Goal: Check status: Check status

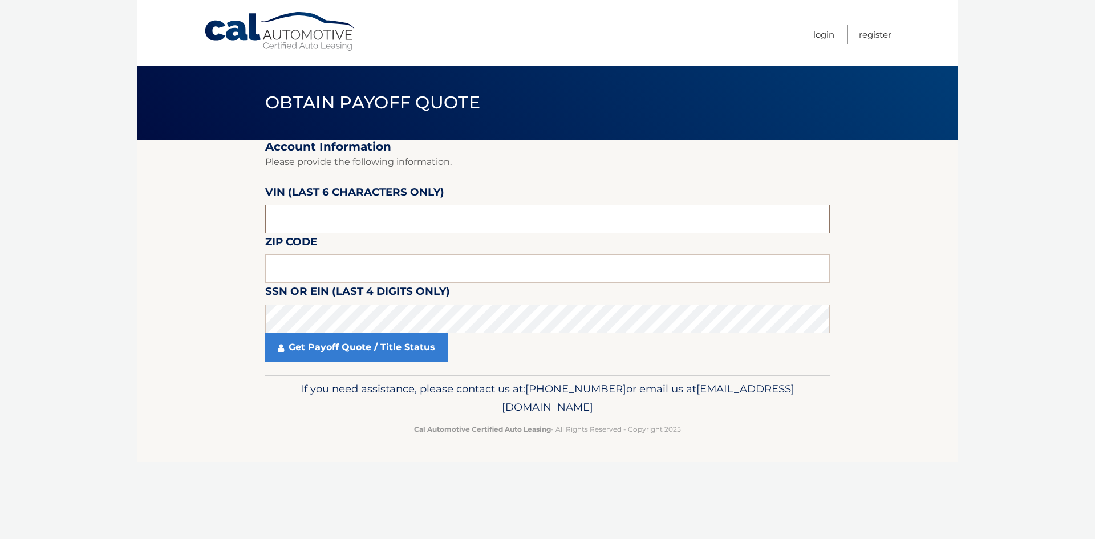
click at [338, 219] on input "text" at bounding box center [547, 219] width 565 height 29
click at [418, 217] on input "text" at bounding box center [547, 219] width 565 height 29
click at [339, 213] on input "text" at bounding box center [547, 219] width 565 height 29
paste input "166902"
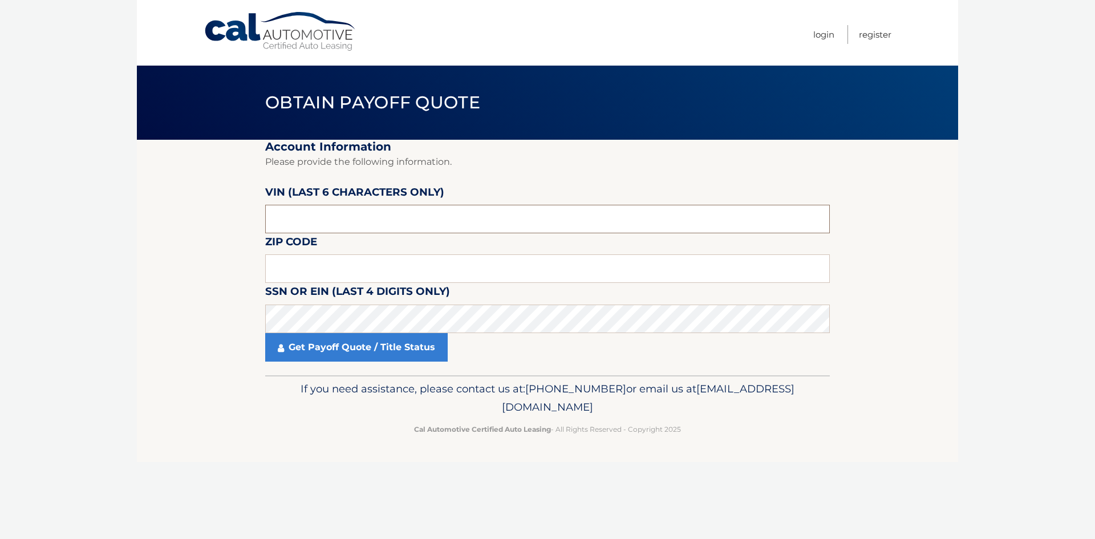
type input "166902"
click at [333, 267] on input "text" at bounding box center [547, 268] width 565 height 29
click at [357, 299] on label "SSN or EIN (last 4 digits only)" at bounding box center [357, 293] width 185 height 21
click at [323, 276] on input "text" at bounding box center [547, 268] width 565 height 29
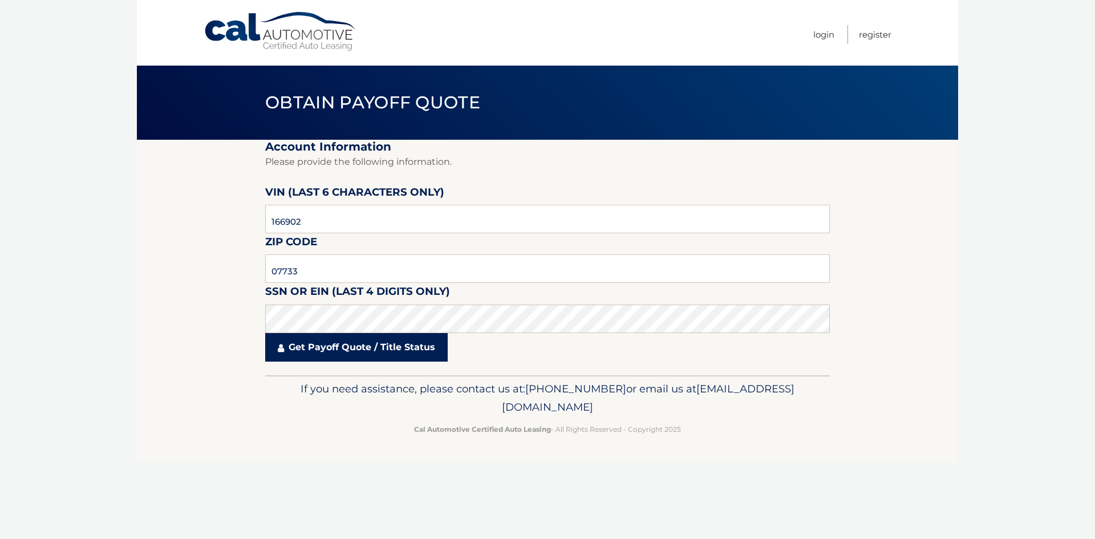
click at [329, 358] on link "Get Payoff Quote / Title Status" at bounding box center [356, 347] width 183 height 29
click at [333, 355] on link "Get Payoff Quote / Title Status" at bounding box center [356, 347] width 183 height 29
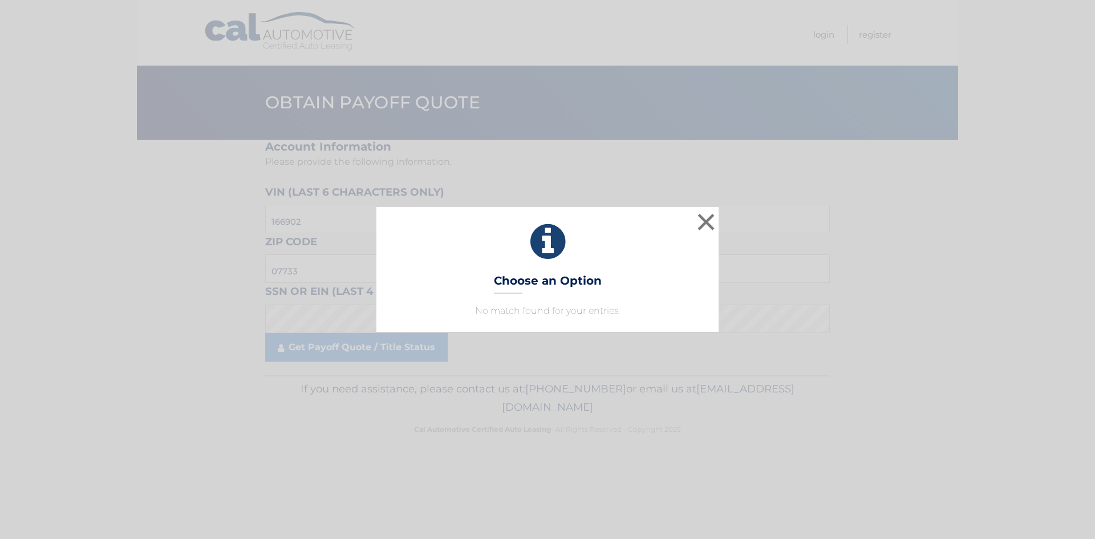
click at [669, 224] on icon at bounding box center [548, 241] width 314 height 41
click at [709, 224] on button "×" at bounding box center [706, 222] width 23 height 23
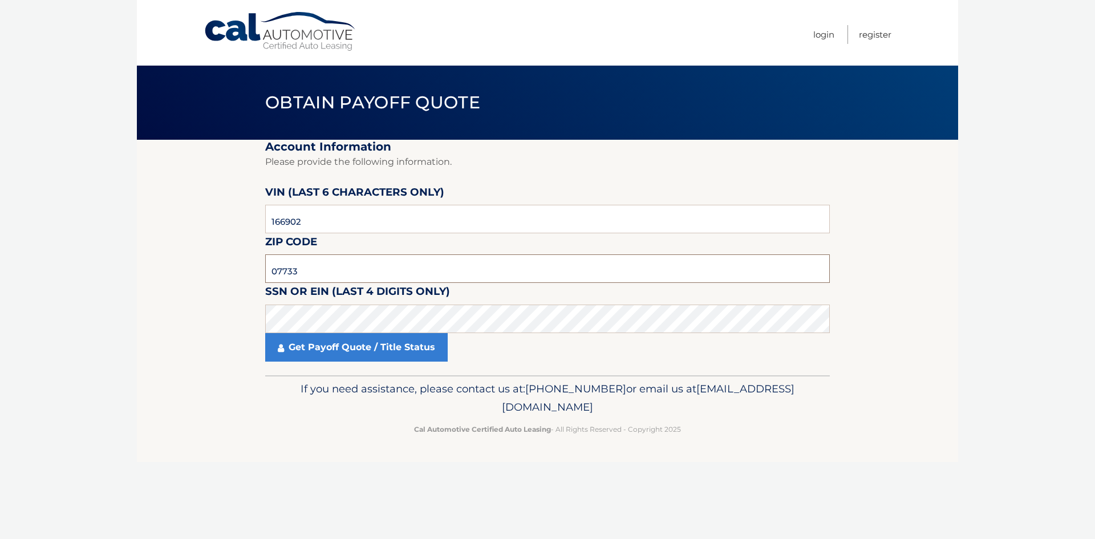
click at [297, 272] on input "07733" at bounding box center [547, 268] width 565 height 29
drag, startPoint x: 297, startPoint y: 272, endPoint x: 314, endPoint y: 272, distance: 17.1
click at [298, 272] on input "07733" at bounding box center [547, 268] width 565 height 29
type input "07747"
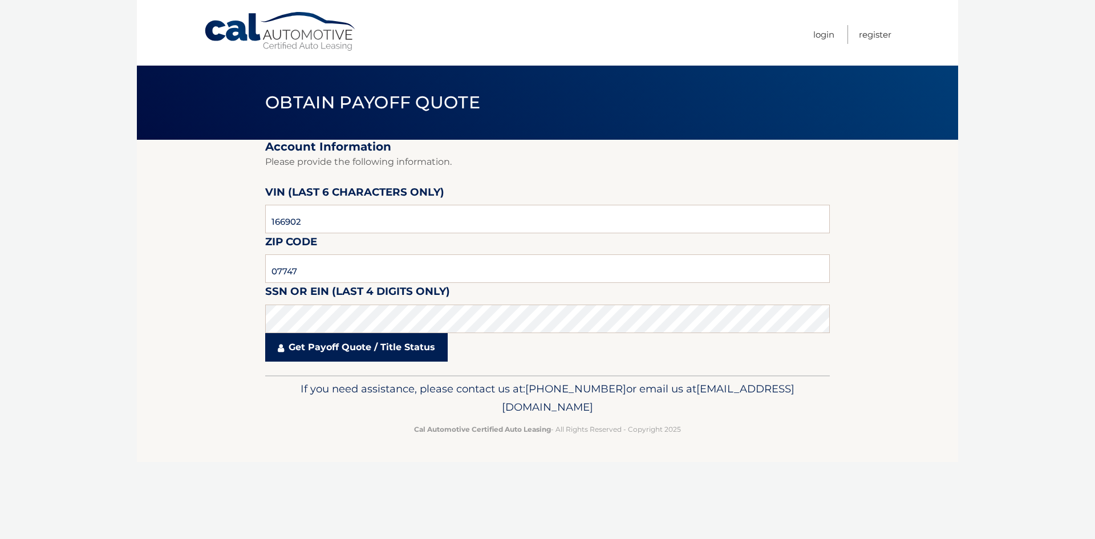
click at [366, 345] on link "Get Payoff Quote / Title Status" at bounding box center [356, 347] width 183 height 29
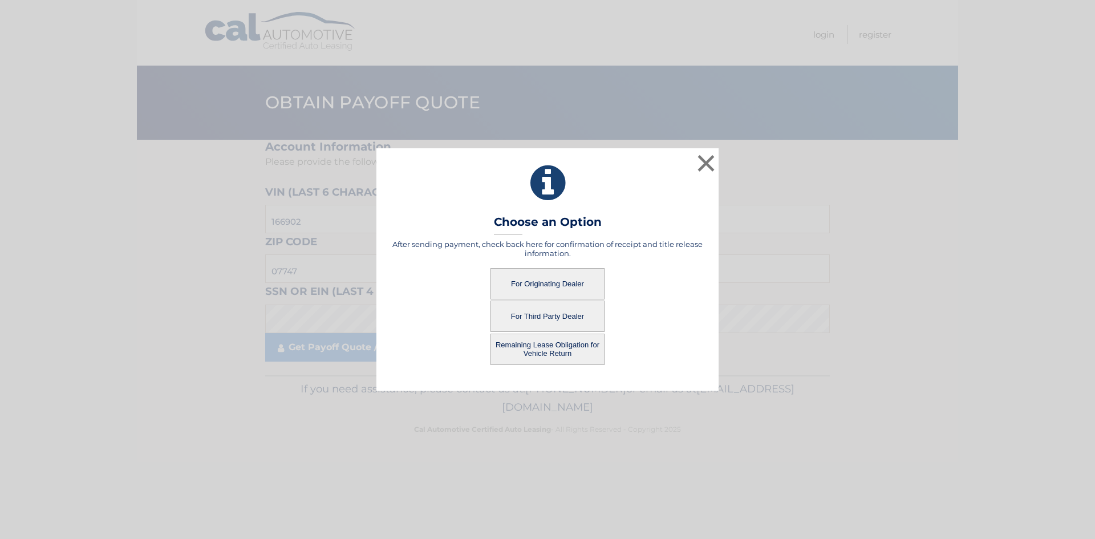
click at [546, 317] on button "For Third Party Dealer" at bounding box center [548, 316] width 114 height 31
click at [551, 311] on button "For Third Party Dealer" at bounding box center [548, 316] width 114 height 31
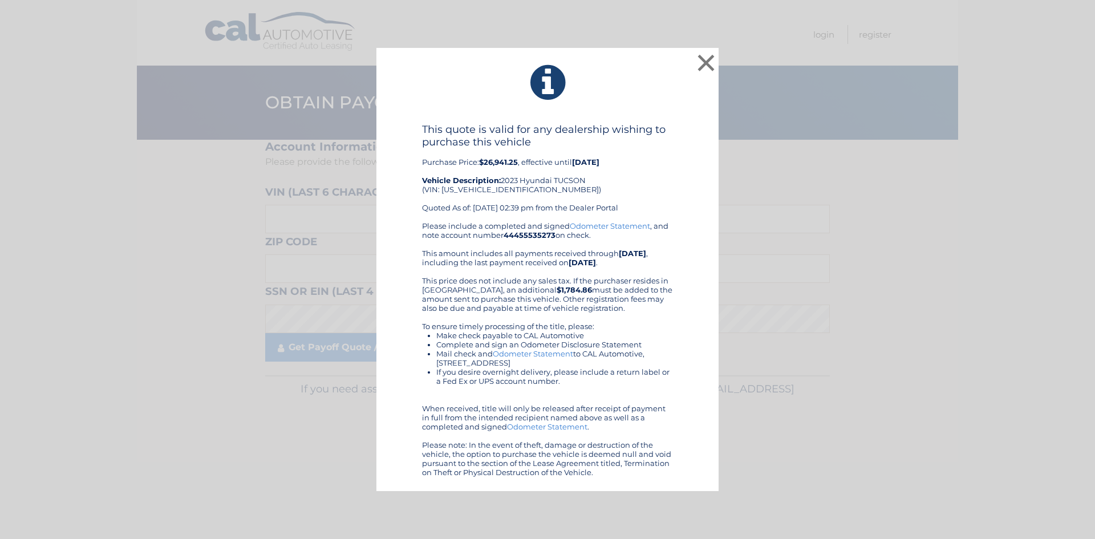
drag, startPoint x: 500, startPoint y: 187, endPoint x: 582, endPoint y: 180, distance: 81.9
click at [500, 187] on div "This quote is valid for any dealership wishing to purchase this vehicle Purchas…" at bounding box center [547, 172] width 251 height 98
click at [701, 70] on button "×" at bounding box center [706, 62] width 23 height 23
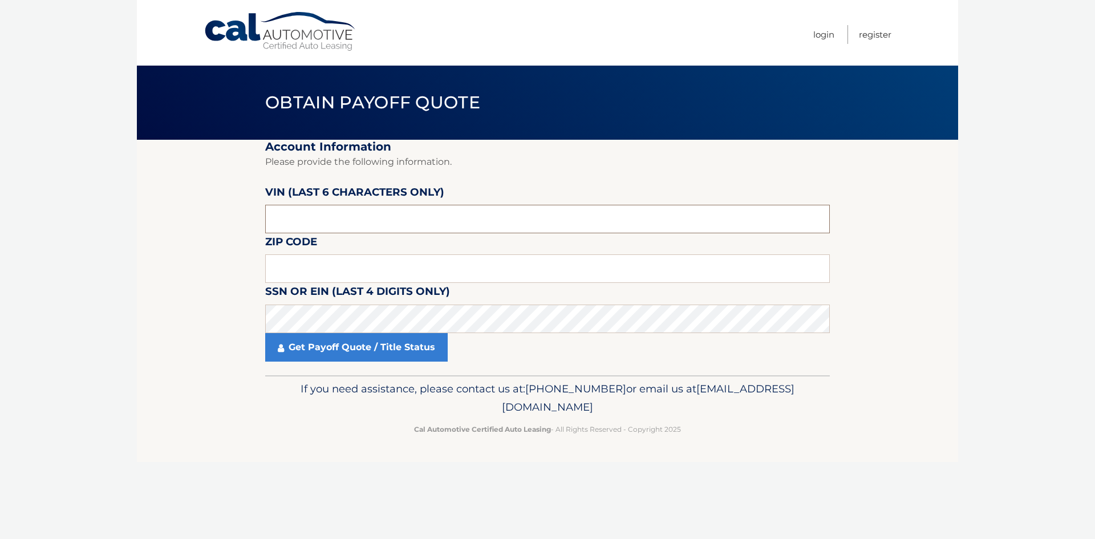
click at [354, 218] on input "text" at bounding box center [547, 219] width 565 height 29
click at [356, 252] on fieldset "Account Information Please provide the following information. [PERSON_NAME] (la…" at bounding box center [547, 258] width 565 height 236
click at [356, 265] on input "text" at bounding box center [547, 268] width 565 height 29
click at [320, 221] on input "text" at bounding box center [547, 219] width 565 height 29
paste input "166902"
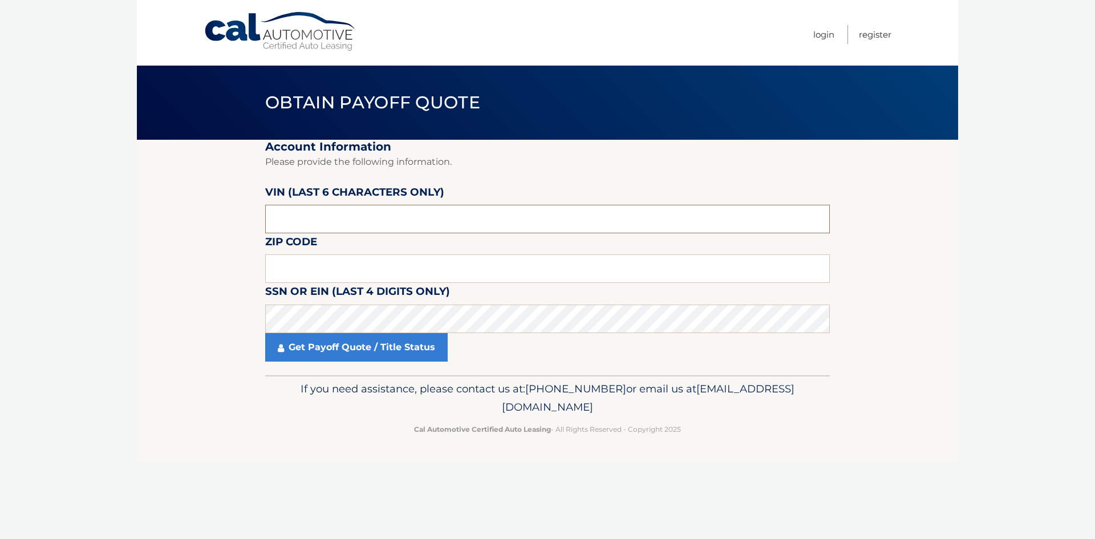
type input "166902"
click at [359, 279] on input "text" at bounding box center [547, 268] width 565 height 29
type input "07747"
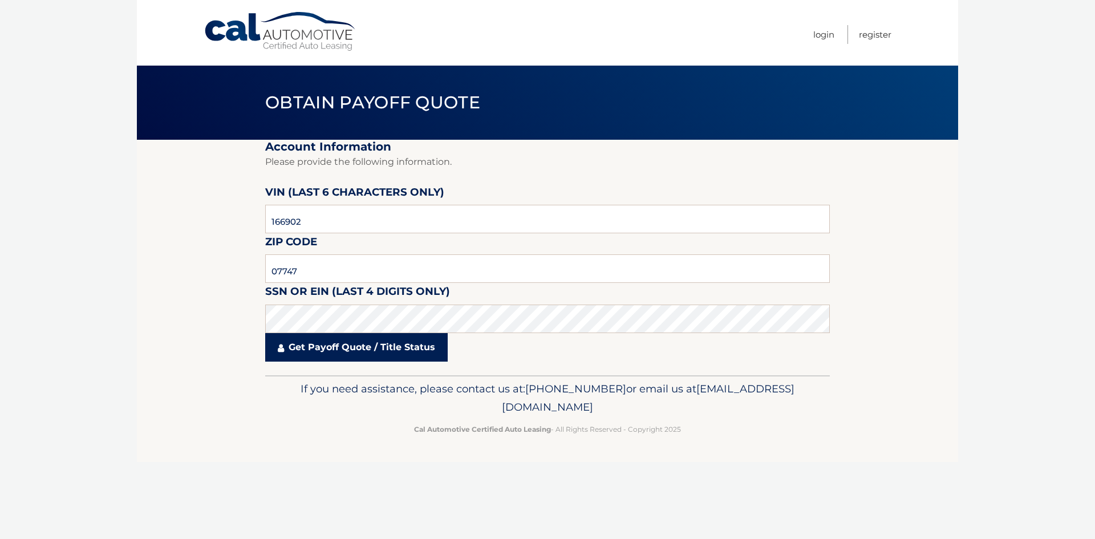
click at [338, 335] on link "Get Payoff Quote / Title Status" at bounding box center [356, 347] width 183 height 29
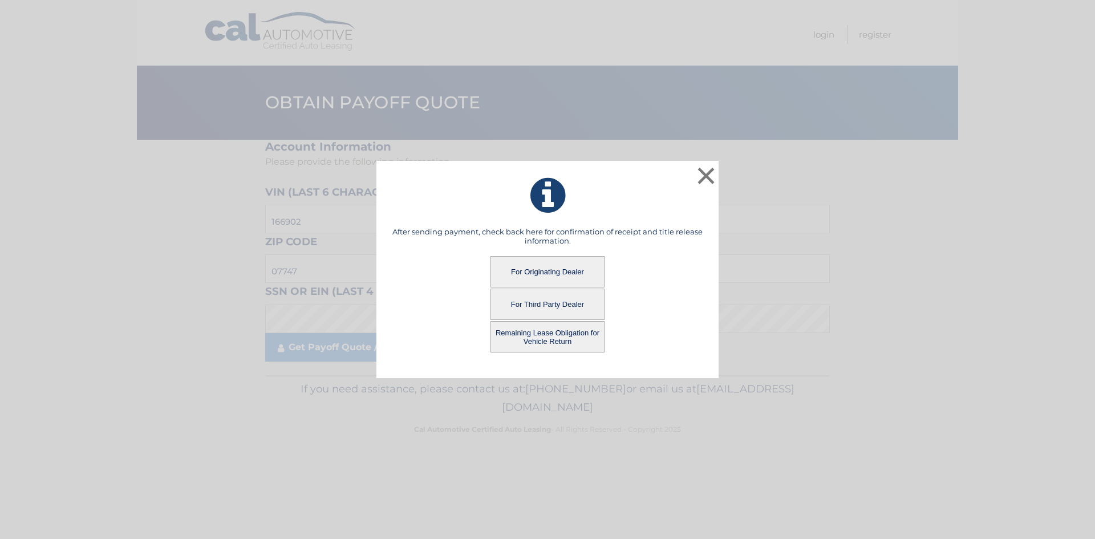
click at [568, 339] on button "Remaining Lease Obligation for Vehicle Return" at bounding box center [548, 336] width 114 height 31
click at [552, 341] on button "Remaining Lease Obligation for Vehicle Return" at bounding box center [548, 336] width 114 height 31
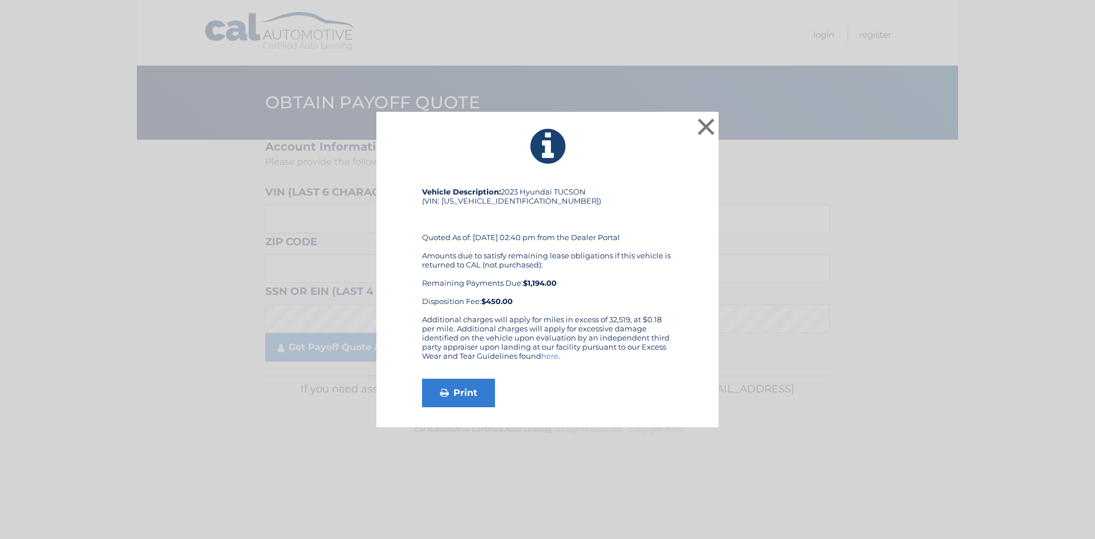
click at [538, 278] on div "Amounts due to satisfy remaining lease obligations if this vehicle is returned …" at bounding box center [547, 278] width 251 height 55
click at [527, 310] on div "Vehicle Description: 2023 Hyundai TUCSON (VIN: 5NMJFCAE0PH166902) Quoted As of:…" at bounding box center [547, 251] width 251 height 128
click at [543, 293] on div "Amounts due to satisfy remaining lease obligations if this vehicle is returned …" at bounding box center [547, 278] width 251 height 55
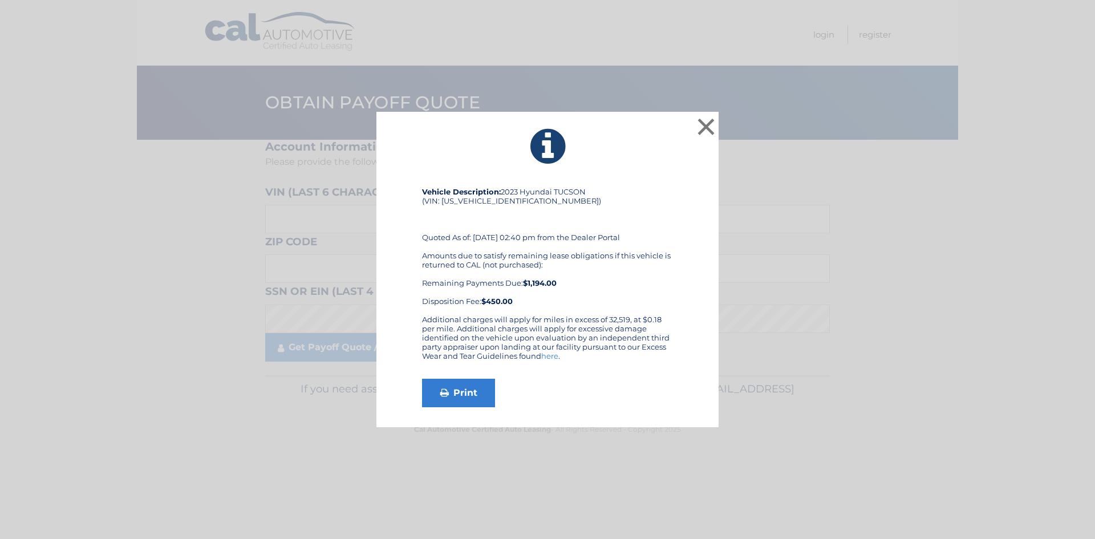
click at [544, 285] on b "$1,194.00" at bounding box center [540, 282] width 34 height 9
click at [622, 195] on div "Vehicle Description: 2023 Hyundai TUCSON (VIN: 5NMJFCAE0PH166902) Quoted As of:…" at bounding box center [547, 251] width 251 height 128
click at [711, 130] on button "×" at bounding box center [706, 126] width 23 height 23
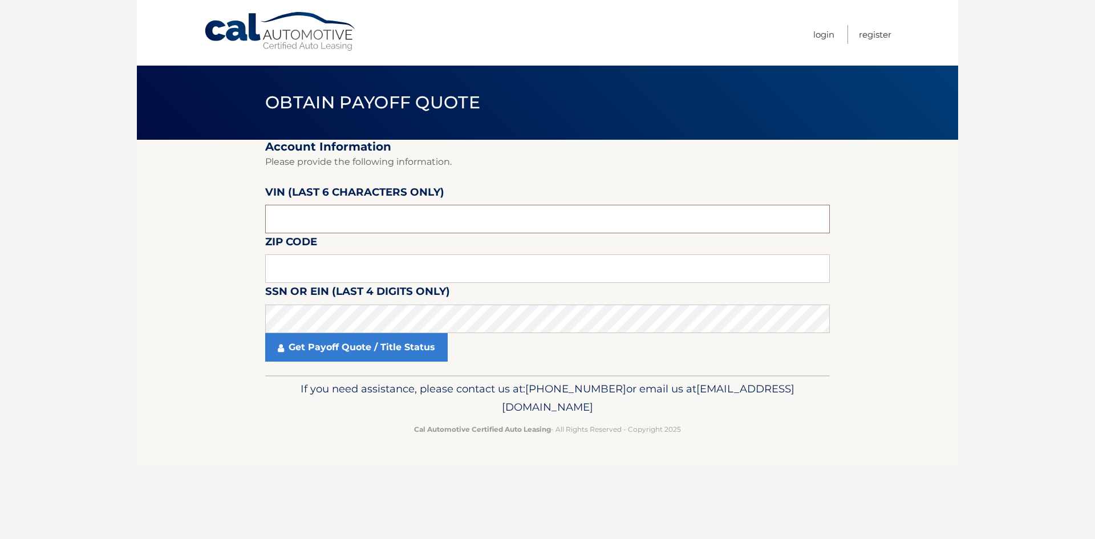
click at [370, 217] on input "text" at bounding box center [547, 219] width 565 height 29
paste input "166902"
type input "166902"
type input "07747"
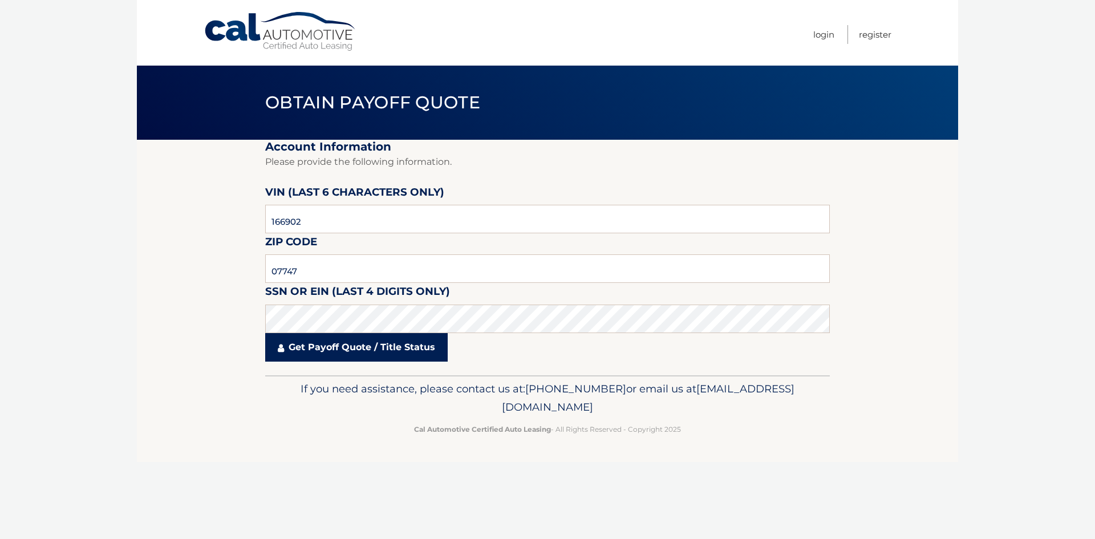
click at [332, 349] on link "Get Payoff Quote / Title Status" at bounding box center [356, 347] width 183 height 29
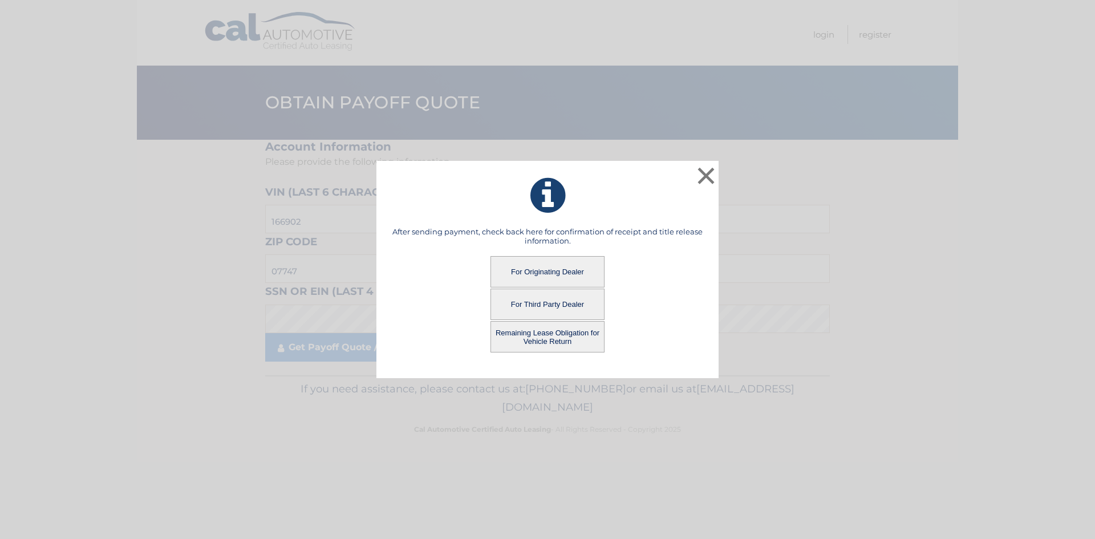
click at [559, 269] on button "For Originating Dealer" at bounding box center [548, 271] width 114 height 31
click at [549, 269] on button "For Originating Dealer" at bounding box center [548, 271] width 114 height 31
click at [549, 272] on button "For Originating Dealer" at bounding box center [548, 271] width 114 height 31
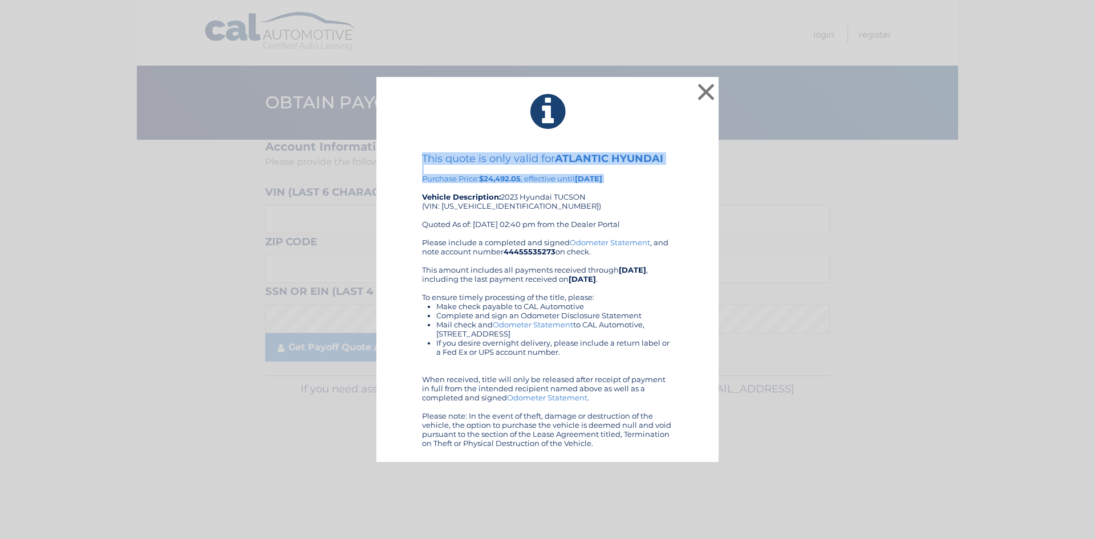
drag, startPoint x: 460, startPoint y: 172, endPoint x: 555, endPoint y: 188, distance: 95.6
click at [553, 188] on div "This quote is only valid for ATLANTIC HYUNDAI Purchase Price: $24,492.05 , effe…" at bounding box center [547, 195] width 251 height 86
click at [555, 188] on div "This quote is only valid for ATLANTIC HYUNDAI Purchase Price: $24,492.05 , effe…" at bounding box center [547, 195] width 251 height 86
